Goal: Submit feedback/report problem

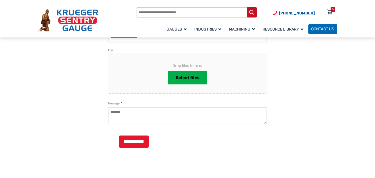
paste textarea "**********"
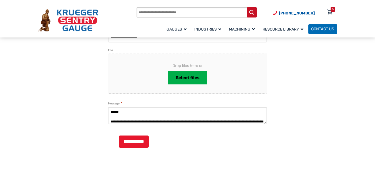
scroll to position [42, 0]
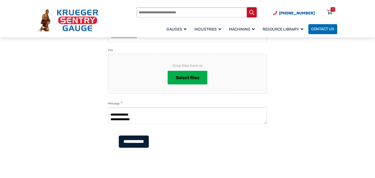
type textarea "**********"
click at [149, 138] on input "**********" at bounding box center [134, 142] width 30 height 12
